Goal: Transaction & Acquisition: Purchase product/service

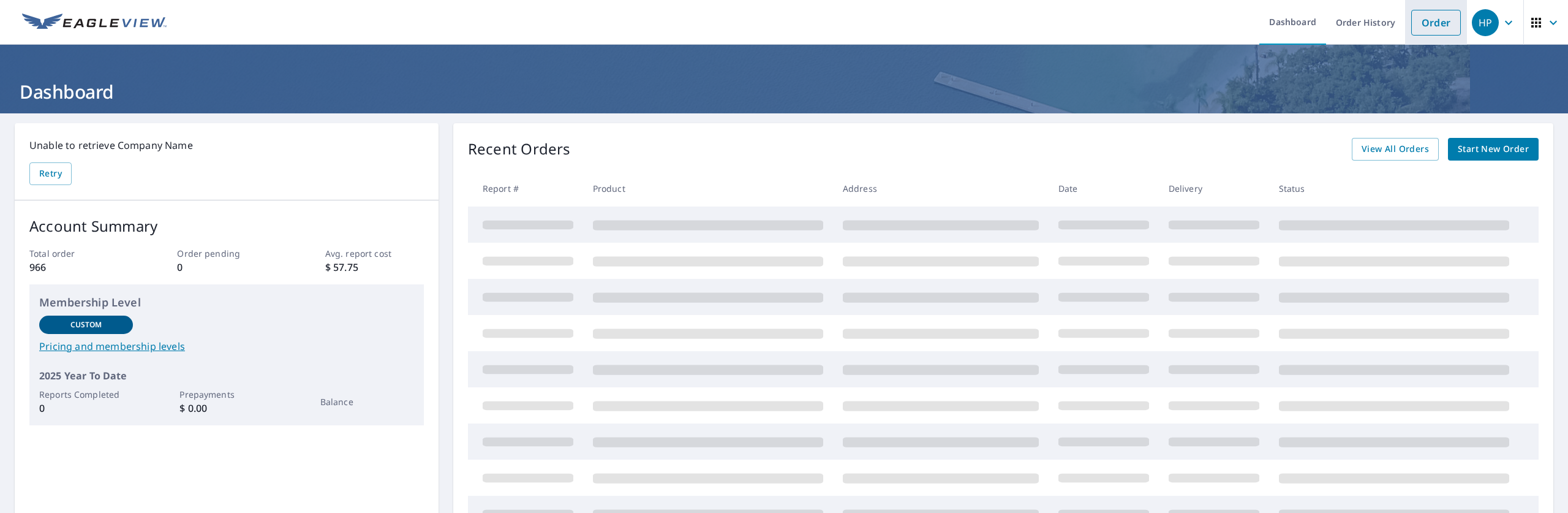
click at [1426, 30] on link "Order" at bounding box center [1436, 23] width 50 height 26
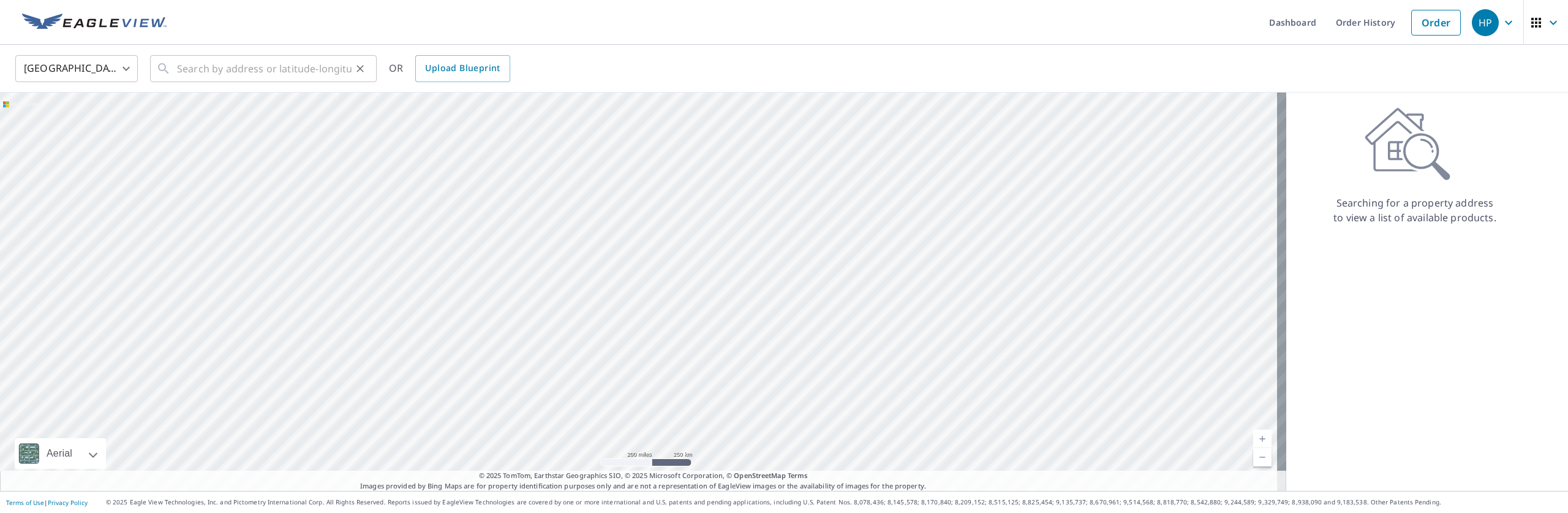
click at [175, 74] on div "​" at bounding box center [263, 69] width 227 height 27
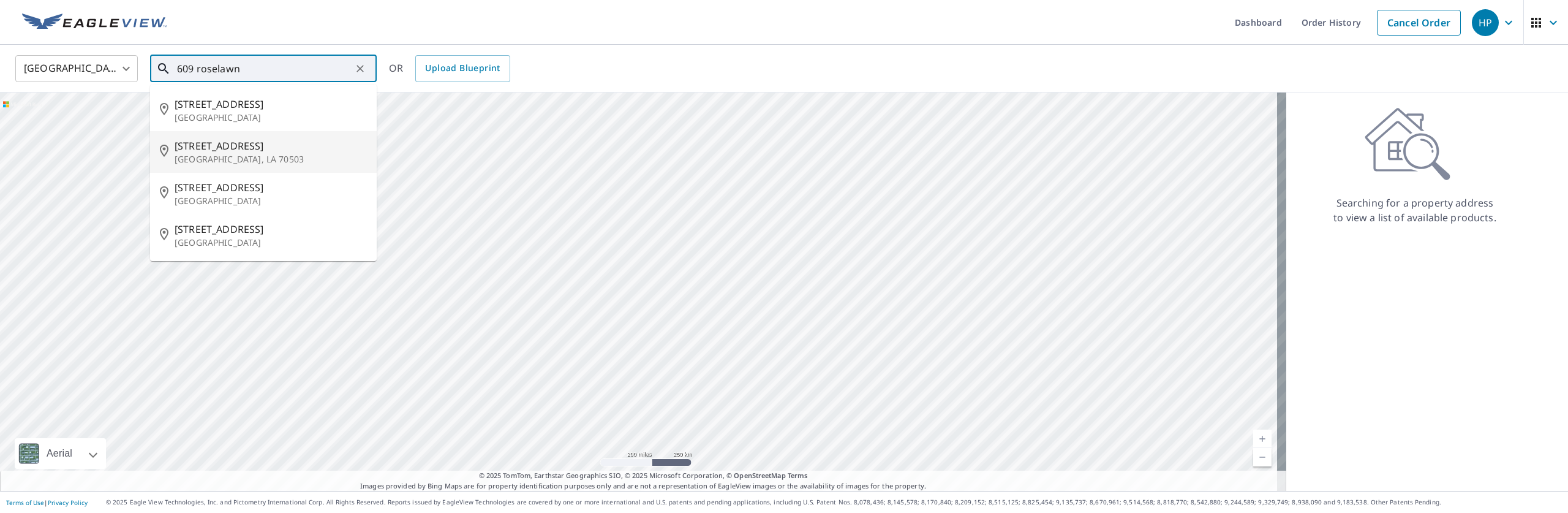
click at [194, 144] on span "[STREET_ADDRESS]" at bounding box center [271, 146] width 192 height 15
type input "[STREET_ADDRESS]"
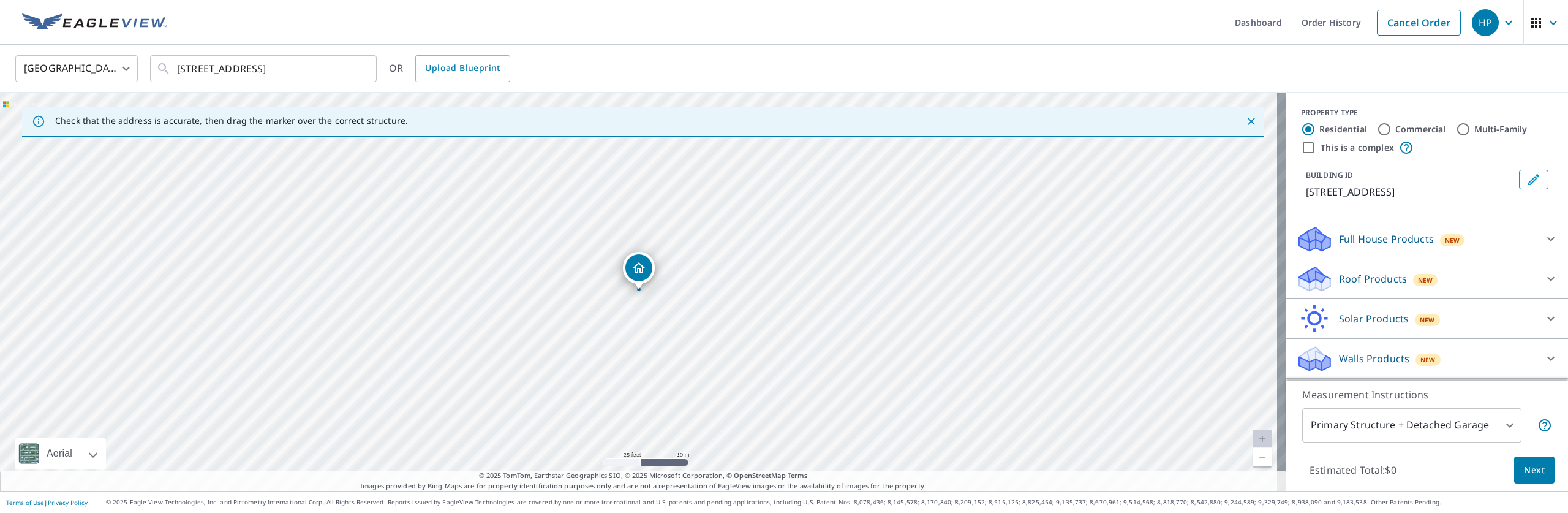
click at [1536, 237] on div at bounding box center [1551, 239] width 30 height 30
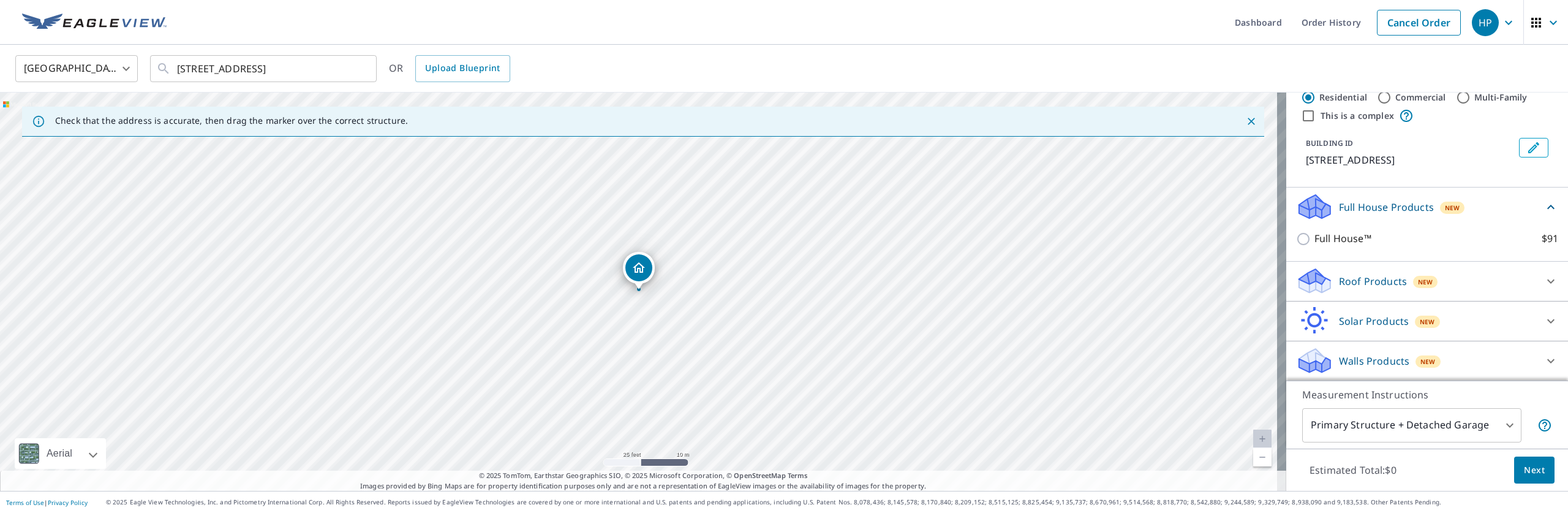
scroll to position [32, 0]
click at [1536, 282] on div at bounding box center [1551, 281] width 30 height 30
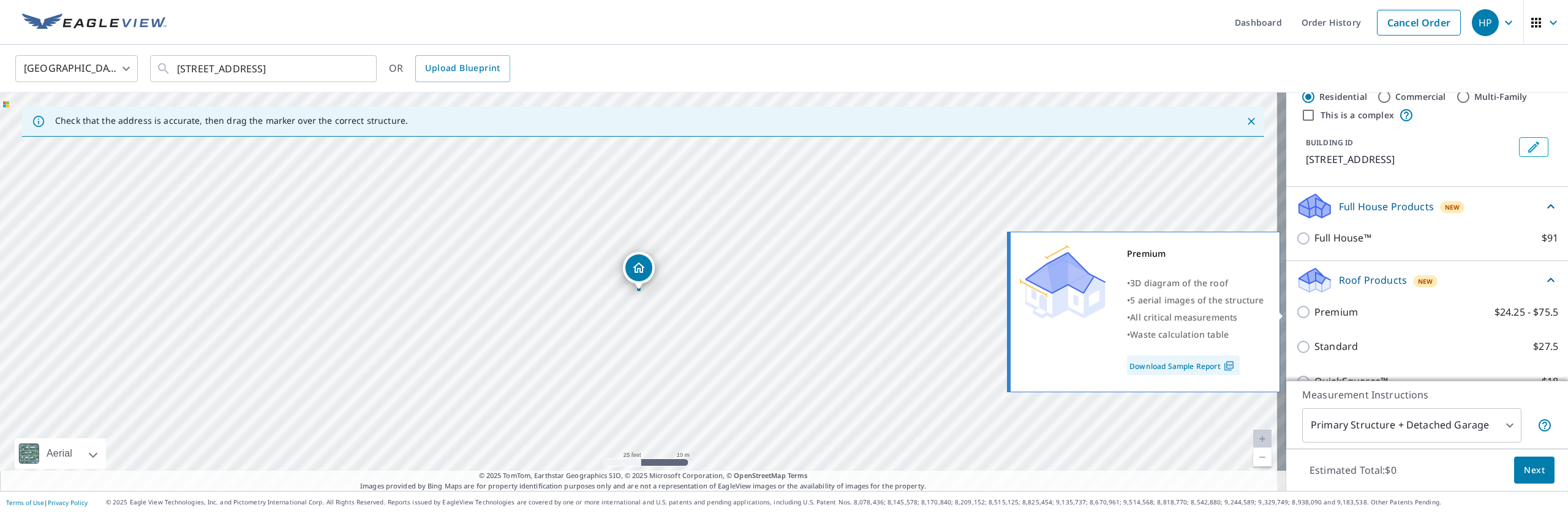
click at [1296, 310] on input "Premium $24.25 - $75.5" at bounding box center [1305, 312] width 18 height 15
checkbox input "true"
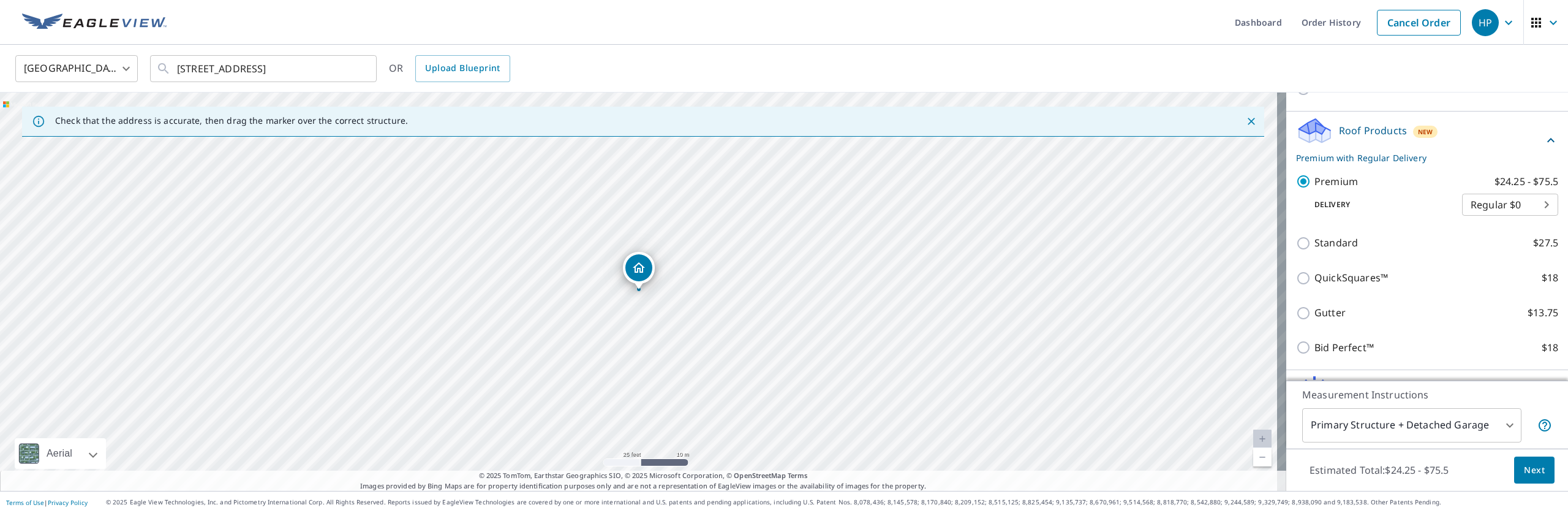
scroll to position [188, 0]
click at [1480, 428] on body "HP HP Dashboard Order History Cancel Order HP [GEOGRAPHIC_DATA] [GEOGRAPHIC_DAT…" at bounding box center [784, 256] width 1568 height 513
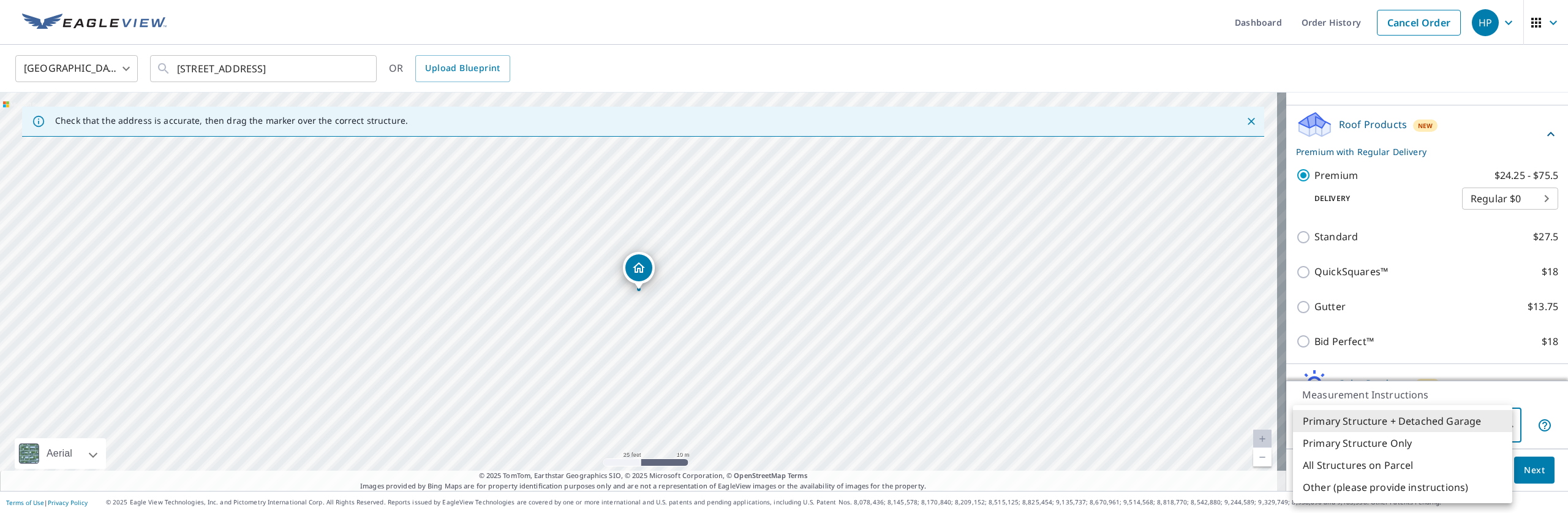
click at [1441, 439] on li "Primary Structure Only" at bounding box center [1402, 443] width 219 height 22
type input "2"
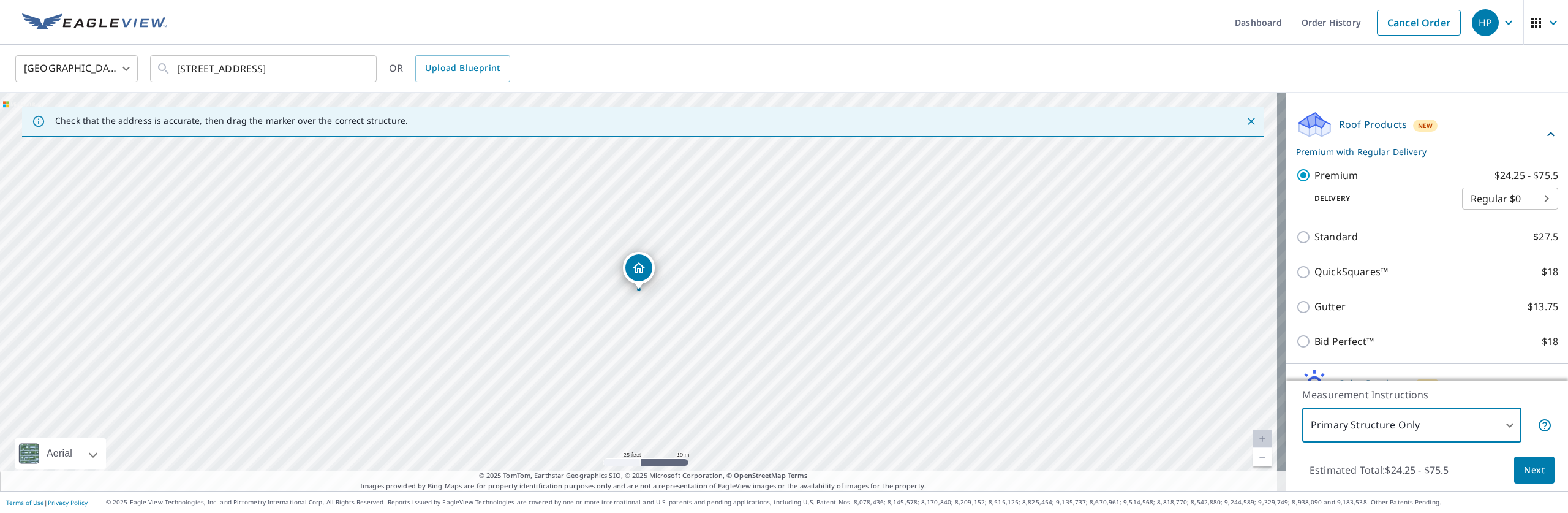
click at [1532, 469] on span "Next" at bounding box center [1534, 470] width 21 height 16
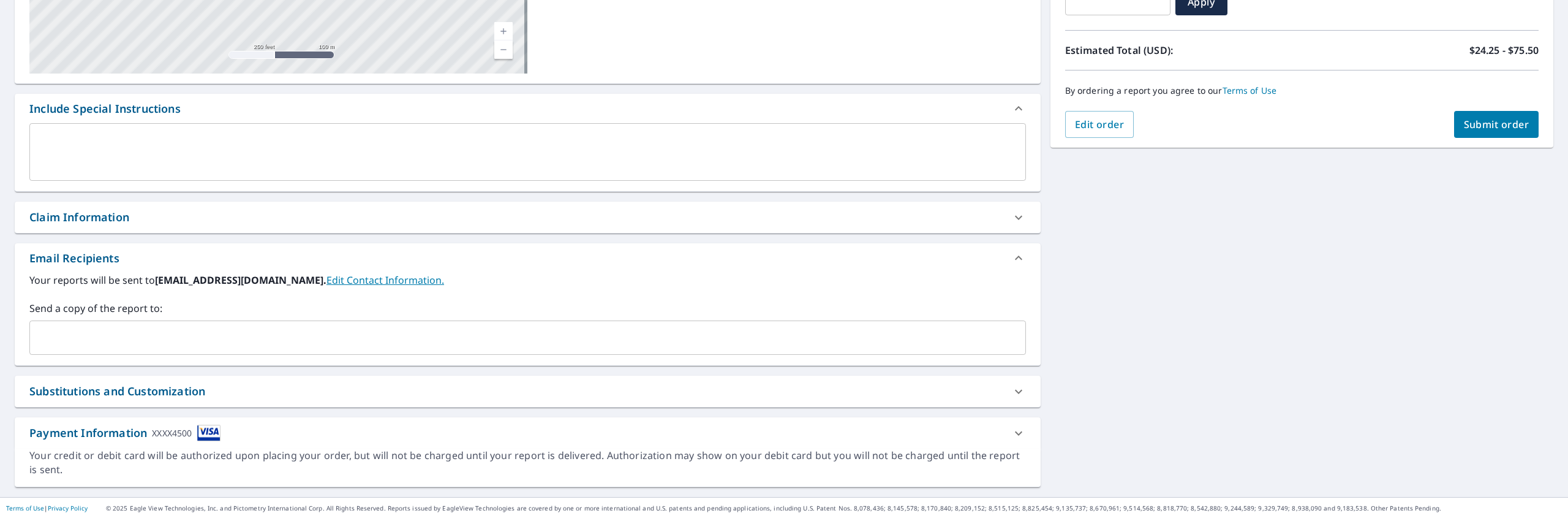
scroll to position [249, 0]
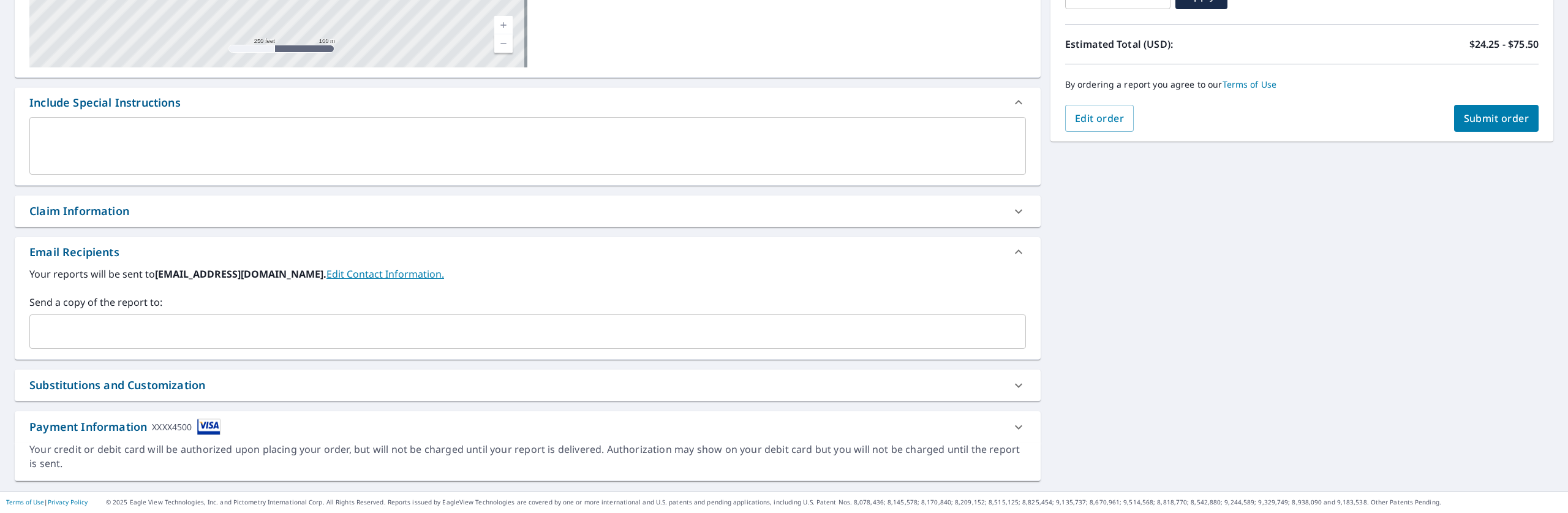
click at [35, 378] on div "Substitutions and Customization" at bounding box center [117, 385] width 176 height 17
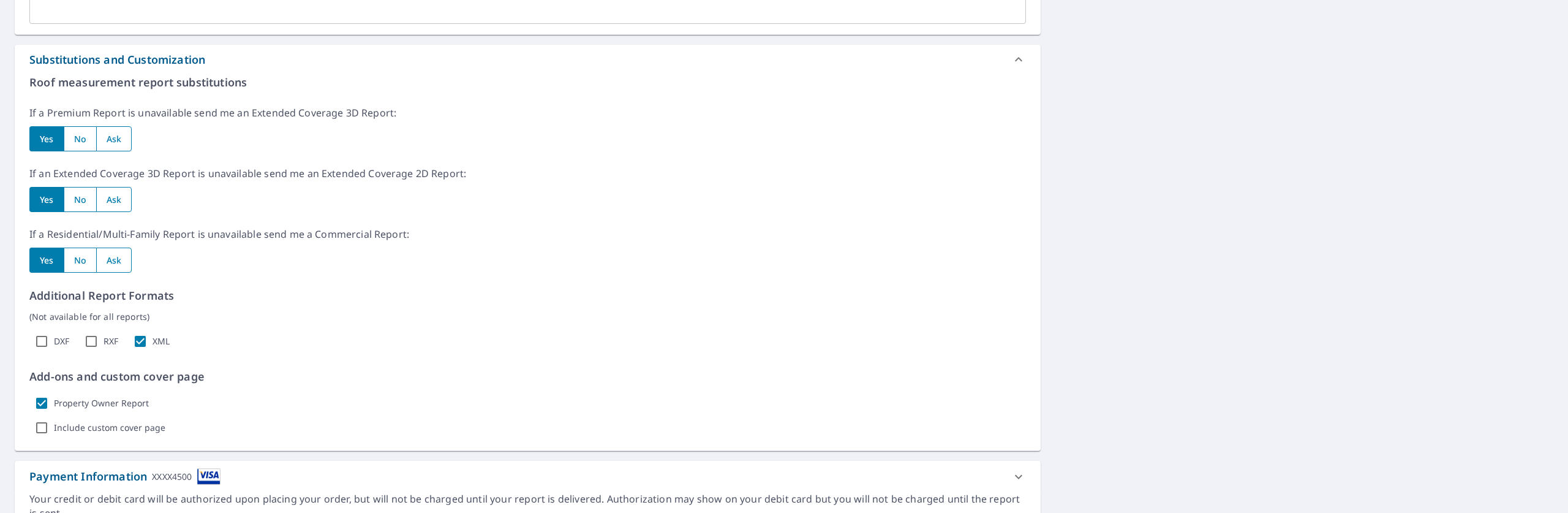
scroll to position [603, 0]
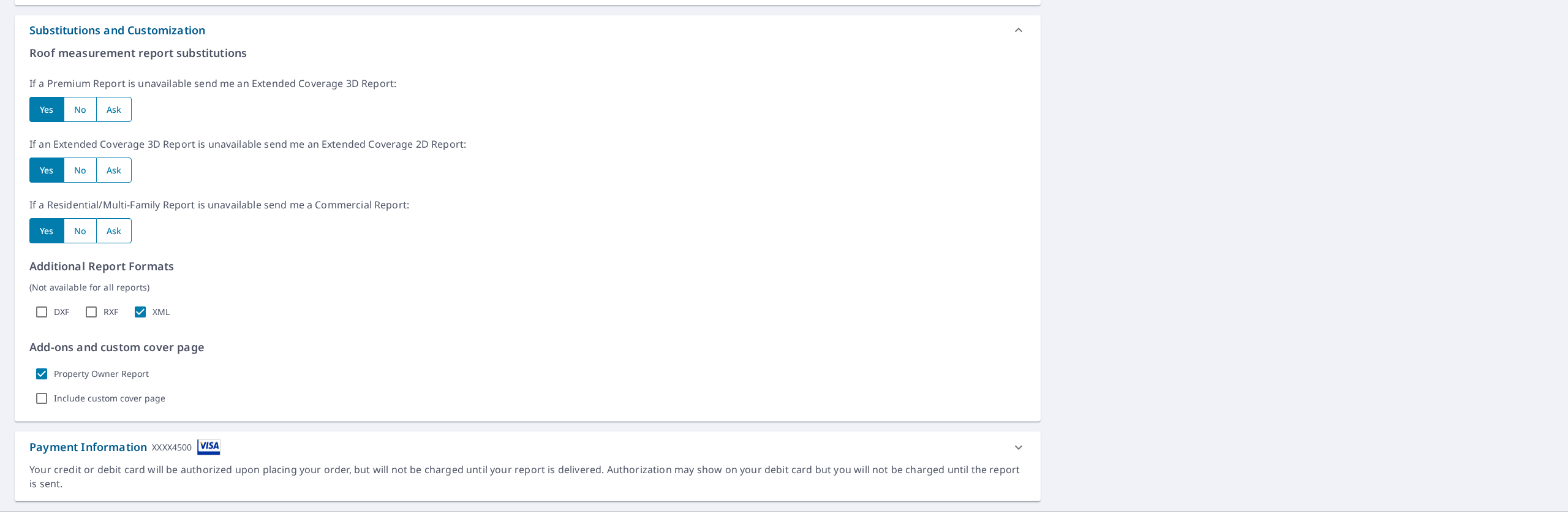
click at [136, 312] on input "XML" at bounding box center [140, 312] width 24 height 24
checkbox input "false"
click at [37, 373] on input "Property Owner Report" at bounding box center [42, 374] width 24 height 24
checkbox input "false"
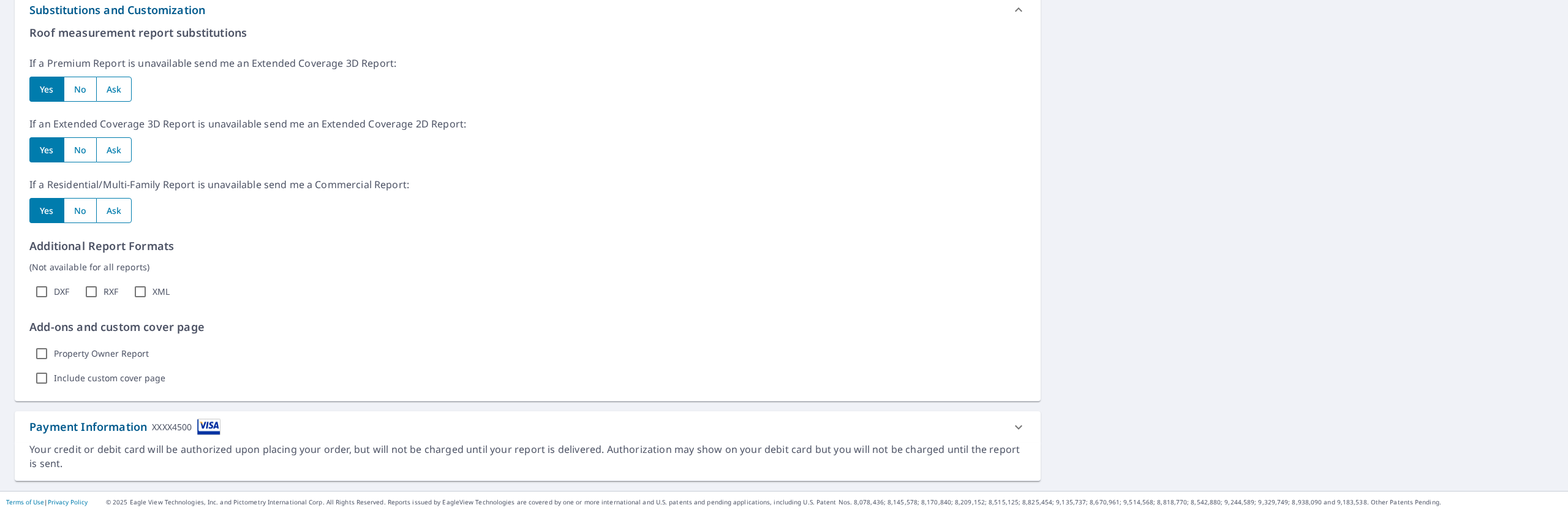
scroll to position [0, 0]
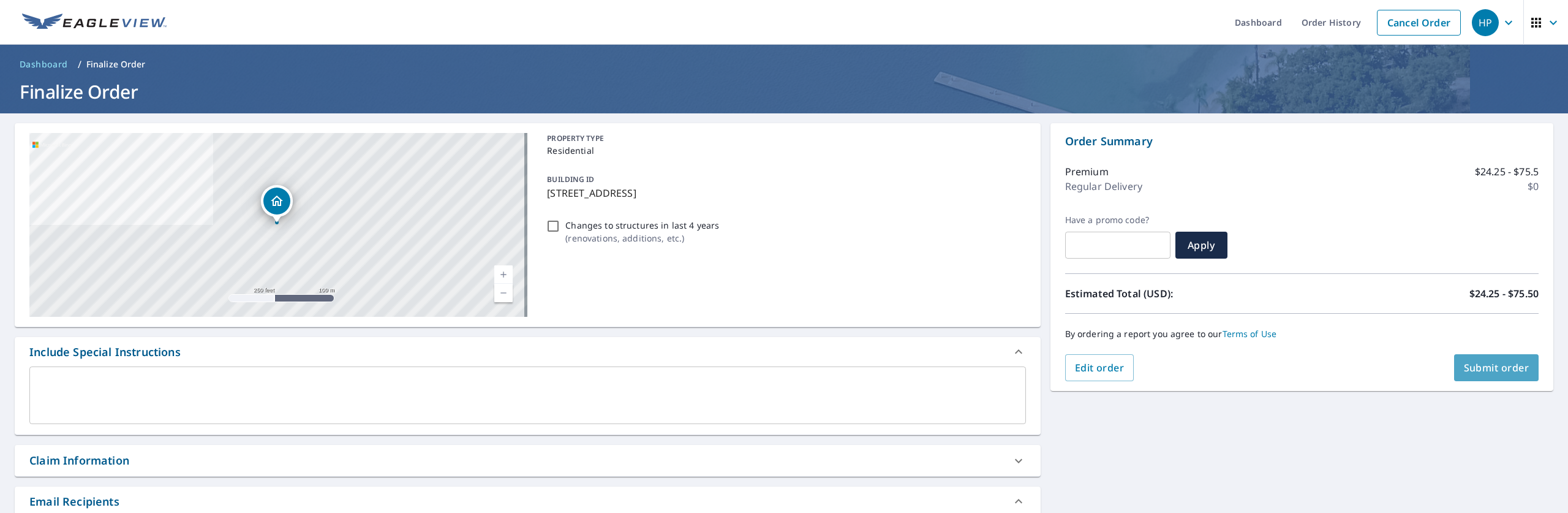
click at [1488, 369] on span "Submit order" at bounding box center [1496, 368] width 65 height 14
